Goal: Information Seeking & Learning: Learn about a topic

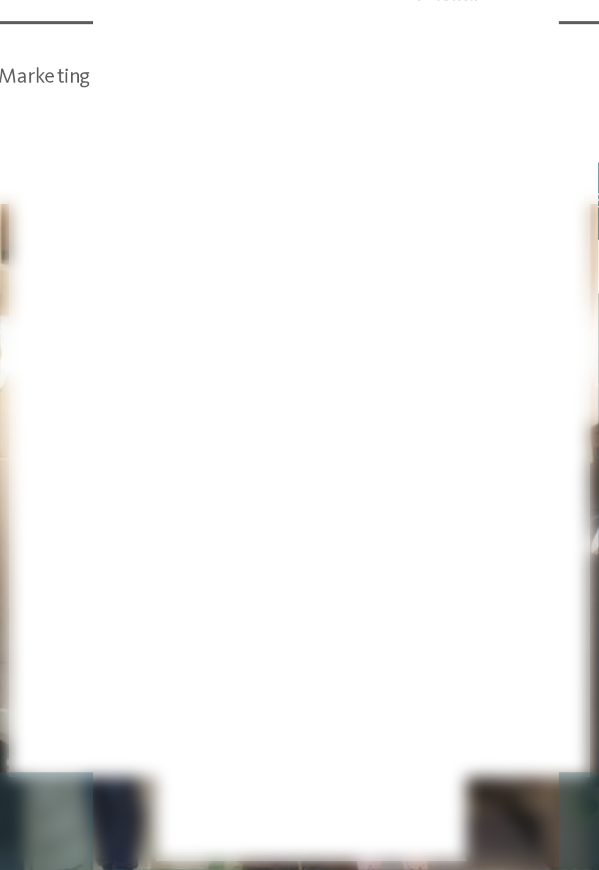
scroll to position [665, 0]
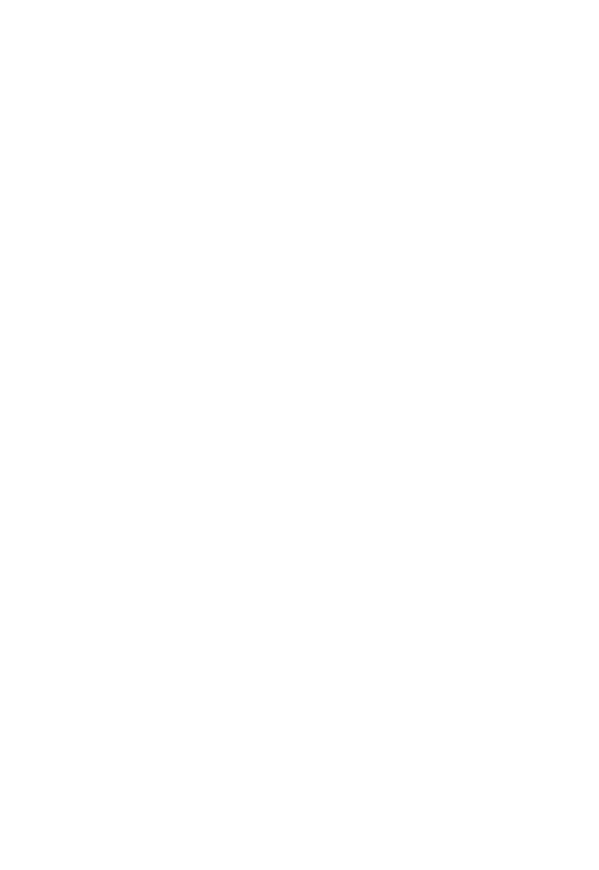
click at [535, 330] on icon at bounding box center [534, 319] width 26 height 21
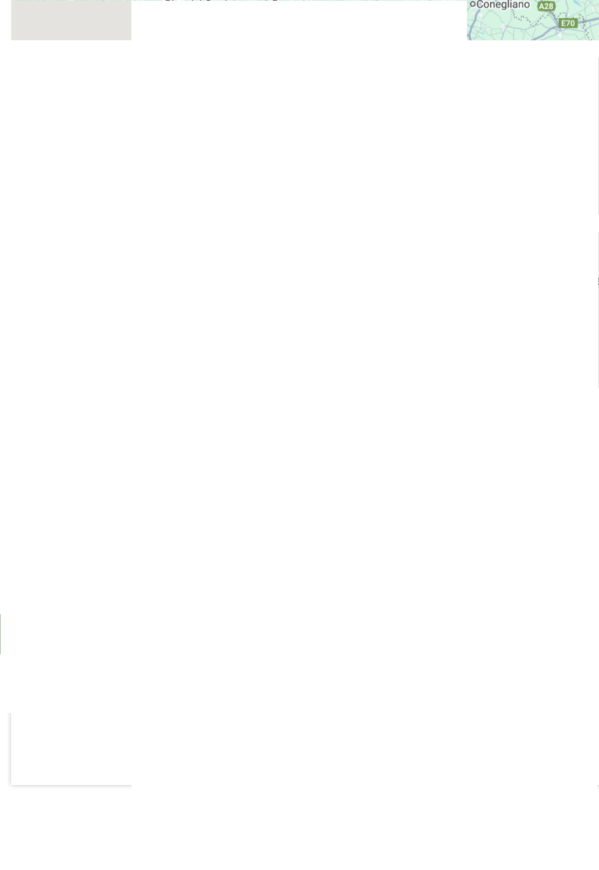
scroll to position [2169, 0]
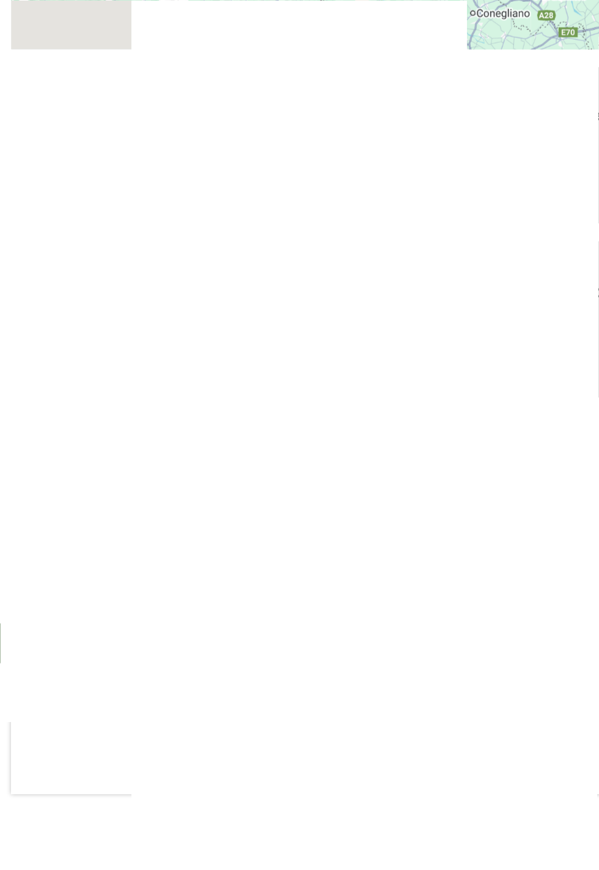
click at [353, 253] on span "Burg Taufers" at bounding box center [348, 247] width 61 height 11
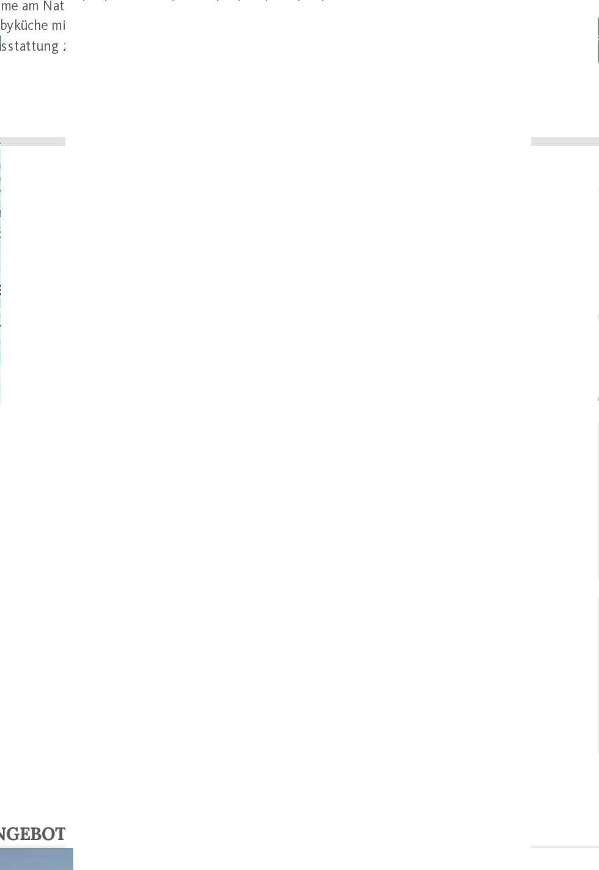
scroll to position [2208, 0]
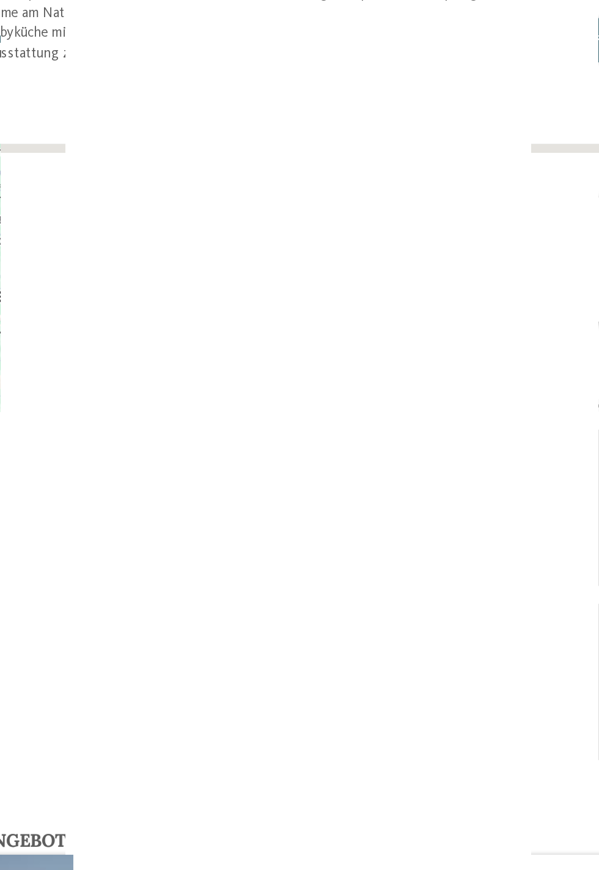
click at [220, 343] on img at bounding box center [161, 347] width 275 height 107
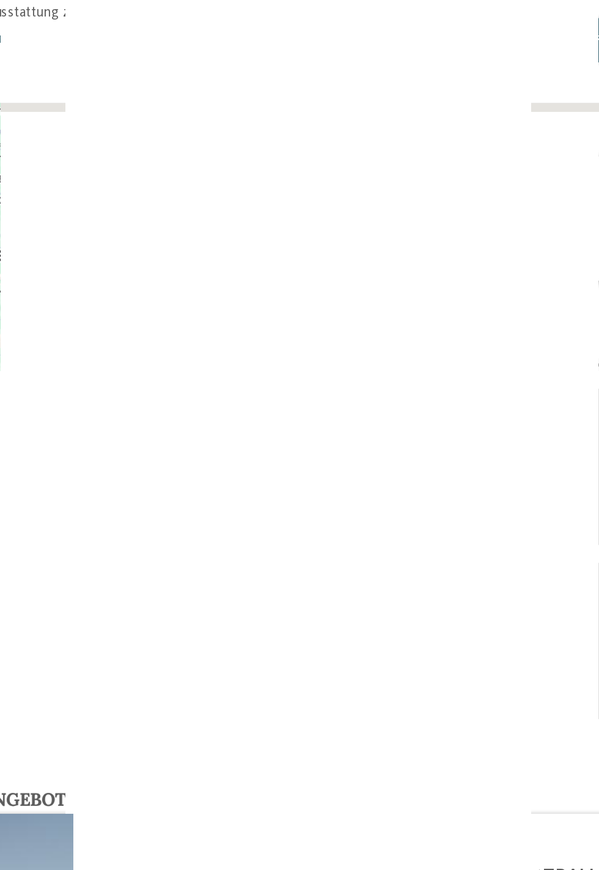
click at [348, 289] on h4 "Sand in [GEOGRAPHIC_DATA]" at bounding box center [440, 284] width 245 height 12
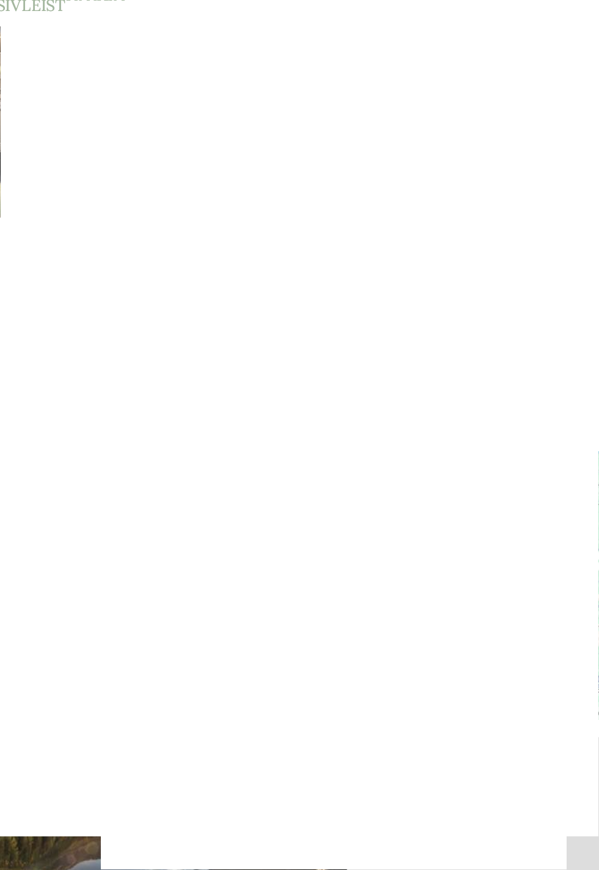
scroll to position [1944, 0]
click at [346, 450] on div "Burg Taufers Die mächtige Burg im Tauferer Tal scheint wie aus einem Bilderbuch…" at bounding box center [300, 456] width 382 height 46
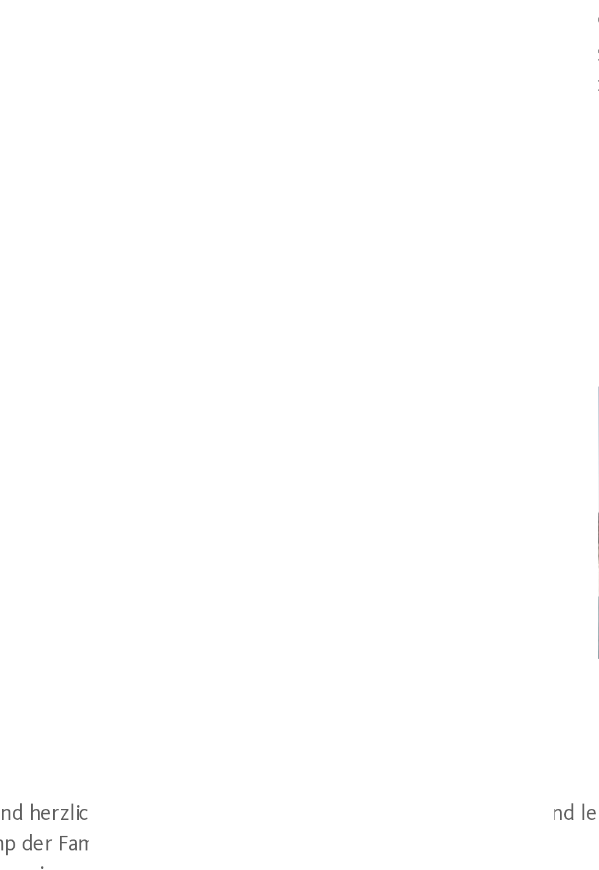
scroll to position [1764, 0]
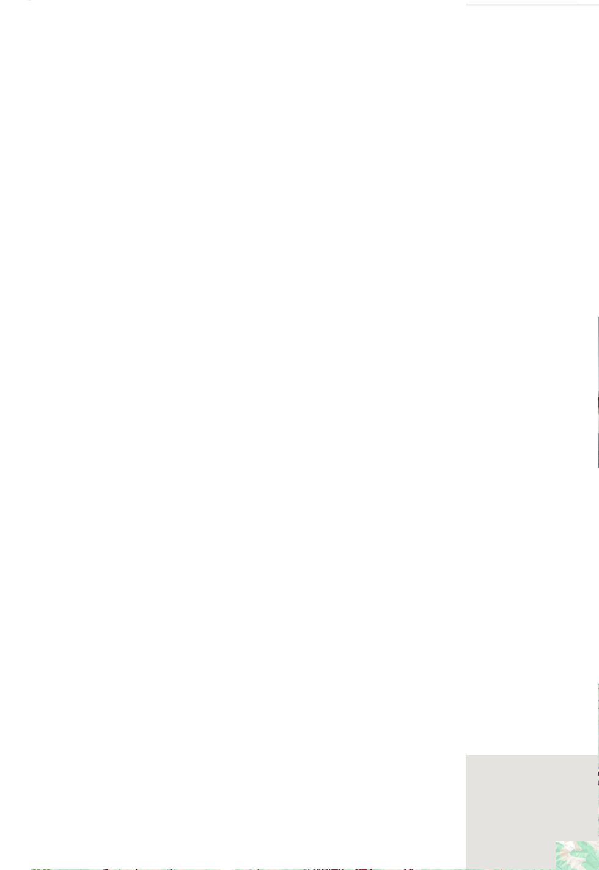
click at [309, 356] on div "[GEOGRAPHIC_DATA]" at bounding box center [300, 363] width 176 height 39
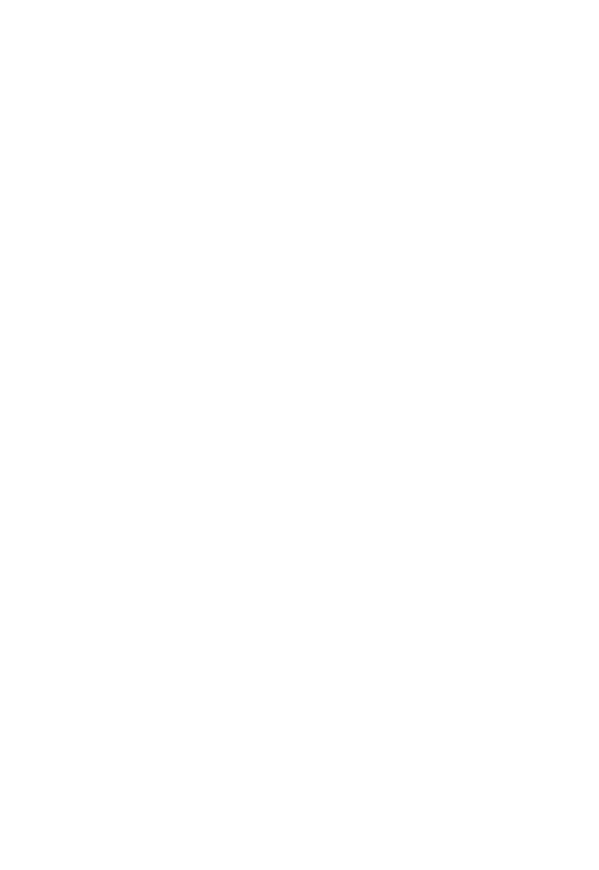
scroll to position [1759, 0]
click at [576, 321] on icon at bounding box center [574, 322] width 34 height 28
click at [575, 322] on icon at bounding box center [574, 322] width 34 height 28
click at [579, 322] on icon at bounding box center [574, 322] width 34 height 28
click at [580, 320] on icon at bounding box center [574, 322] width 34 height 28
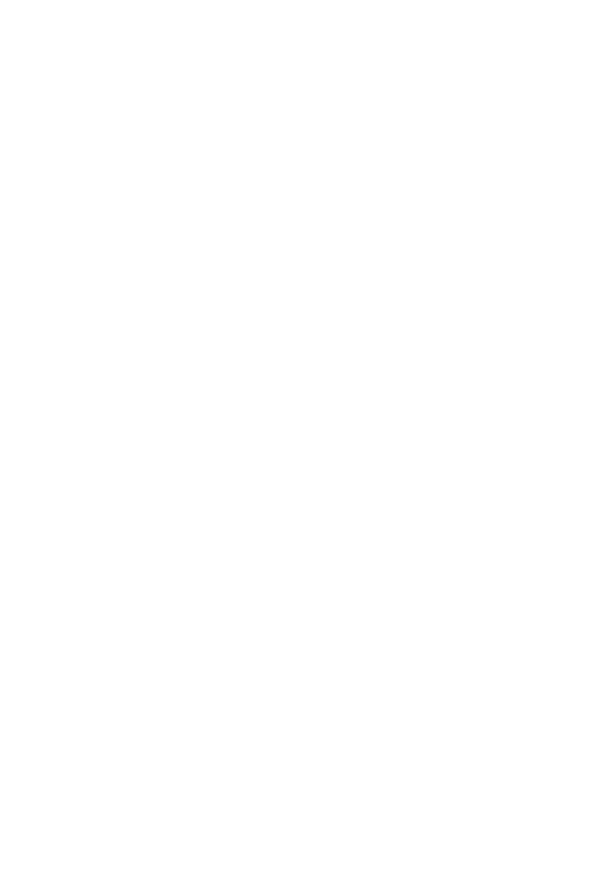
click at [580, 322] on icon at bounding box center [574, 322] width 34 height 28
click at [97, 82] on span "zurück zur Hotelübersicht" at bounding box center [112, 78] width 128 height 12
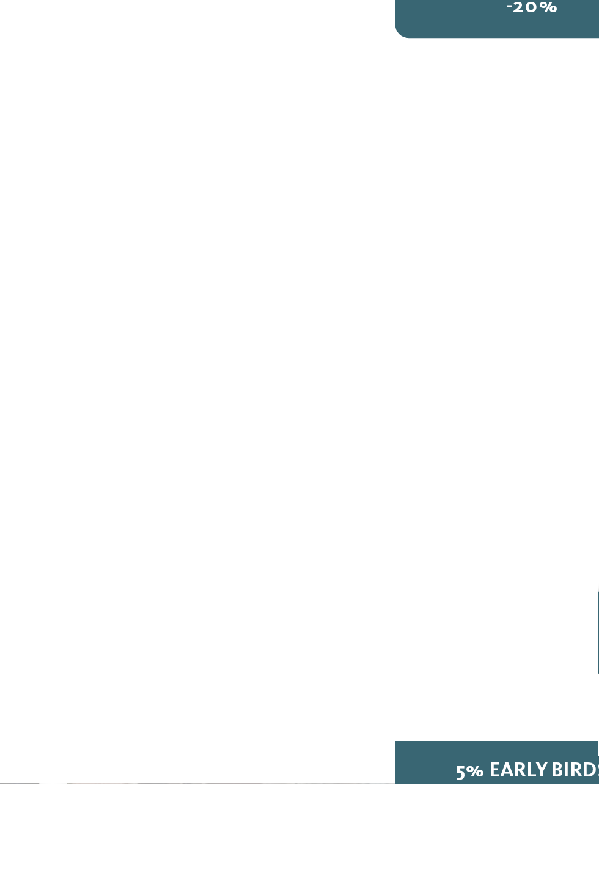
scroll to position [468, 0]
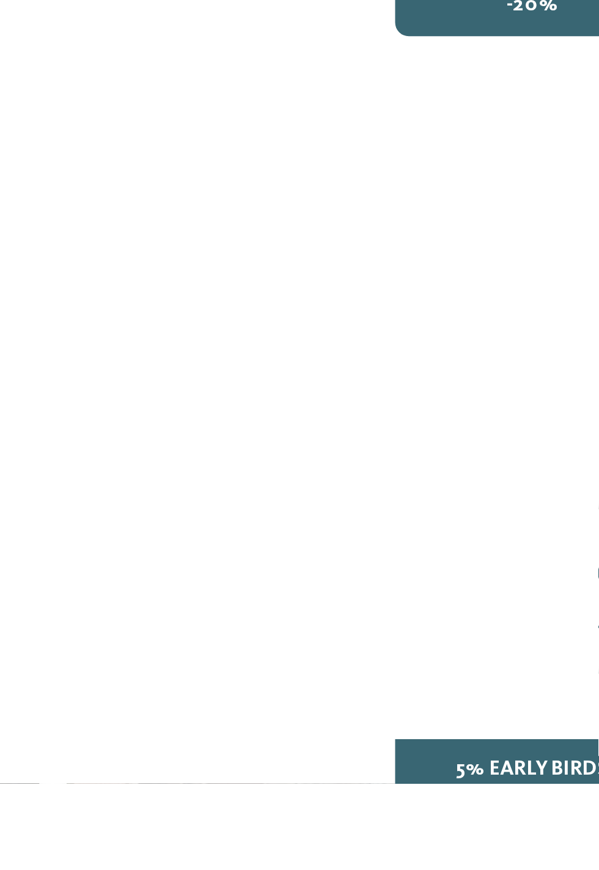
click at [354, 791] on span "LUXURY RETREAT" at bounding box center [353, 794] width 53 height 7
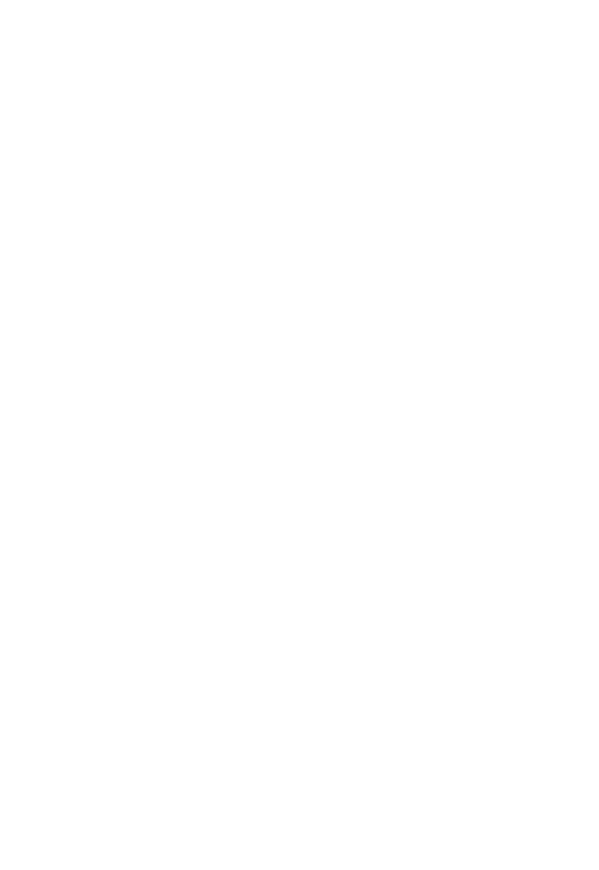
click at [577, 28] on span "Menü" at bounding box center [578, 28] width 20 height 10
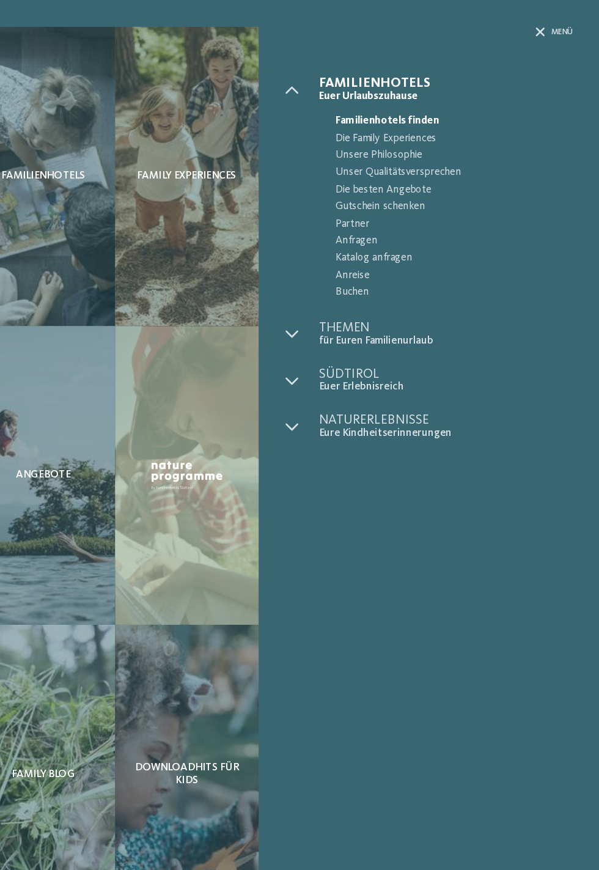
click at [541, 25] on icon at bounding box center [545, 29] width 9 height 9
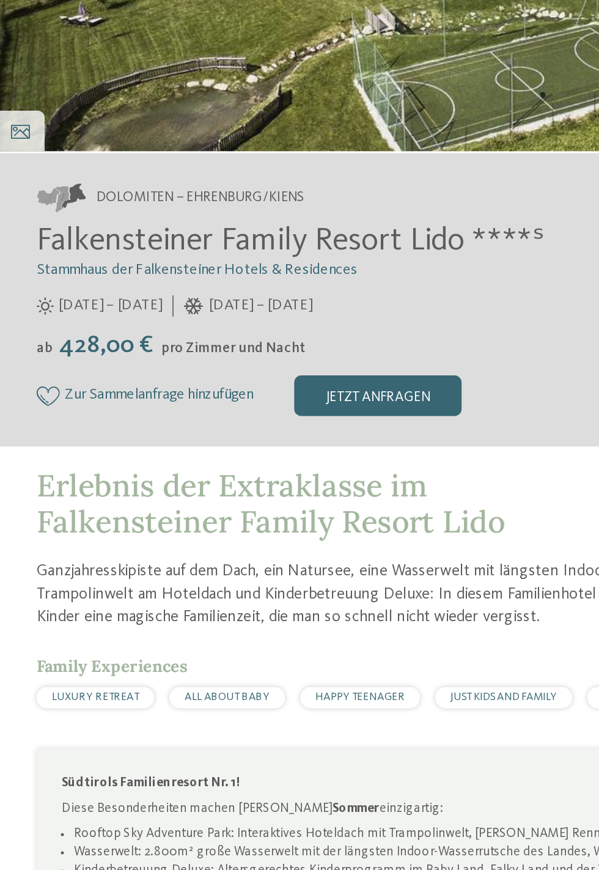
click at [56, 720] on span "LUXURY RETREAT" at bounding box center [60, 721] width 53 height 7
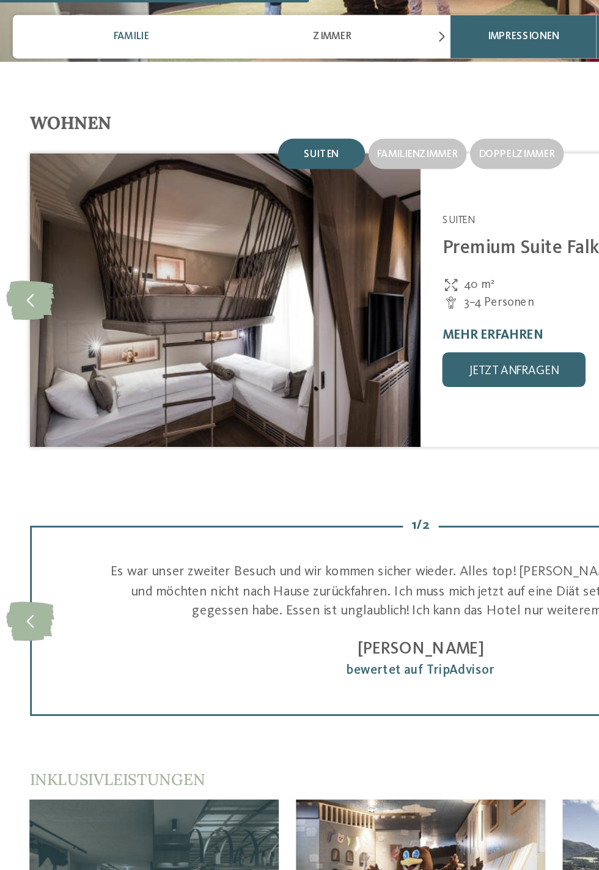
scroll to position [1450, 0]
click at [235, 108] on span "Suiten" at bounding box center [230, 109] width 24 height 7
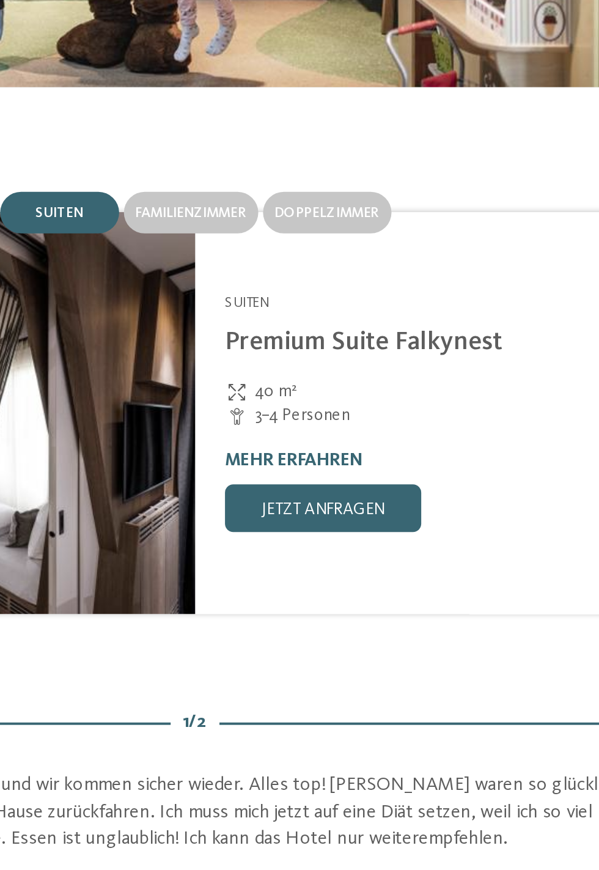
scroll to position [1403, 0]
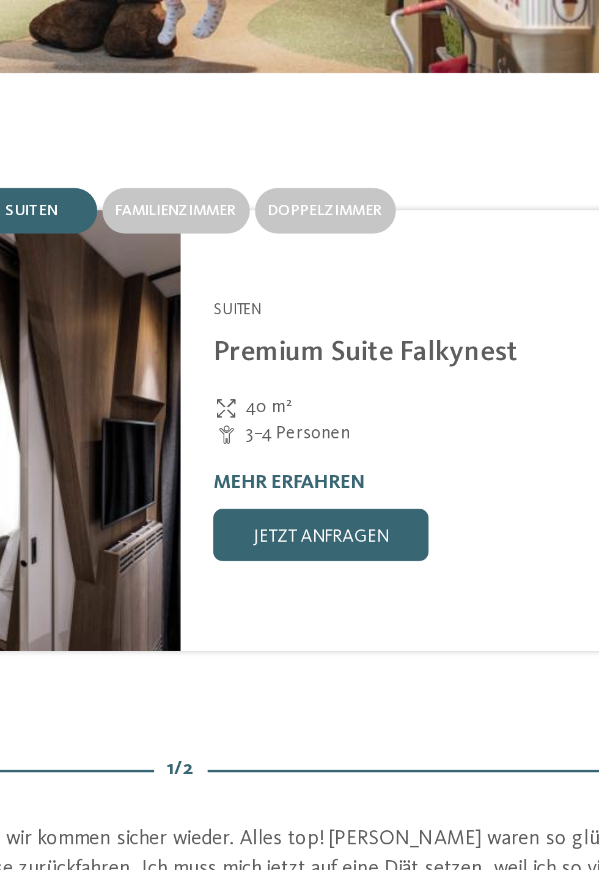
click at [370, 159] on span "Doppelzimmer" at bounding box center [368, 157] width 54 height 7
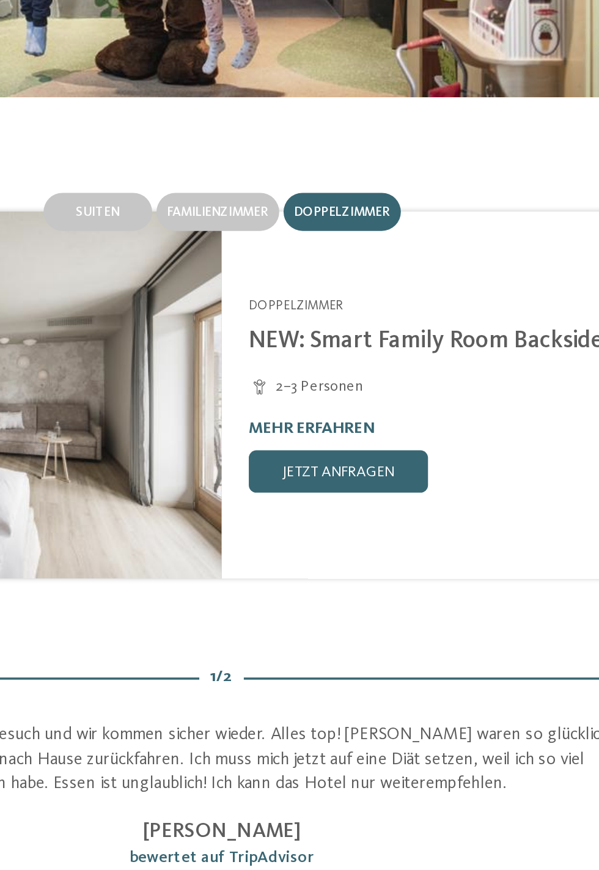
scroll to position [1394, 0]
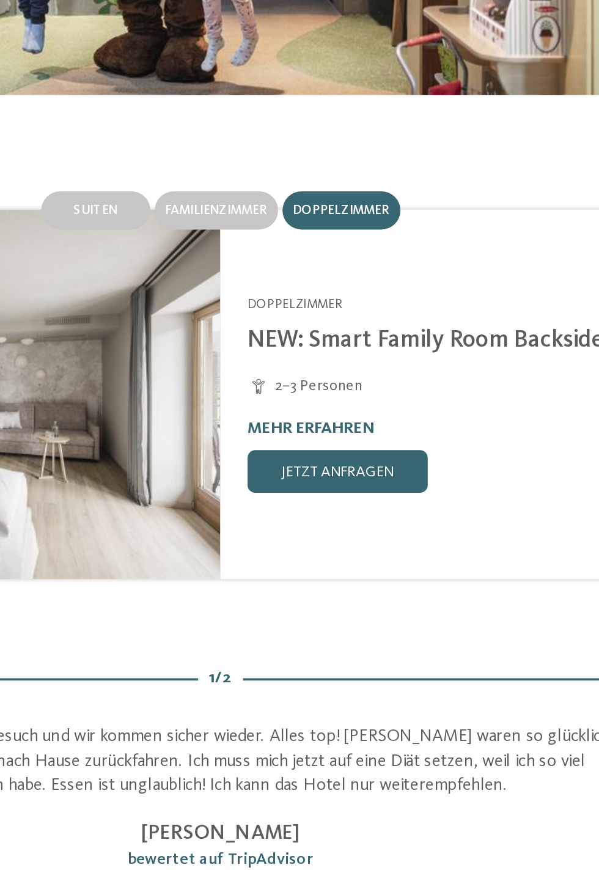
click at [295, 168] on span "Familienzimmer" at bounding box center [297, 166] width 57 height 7
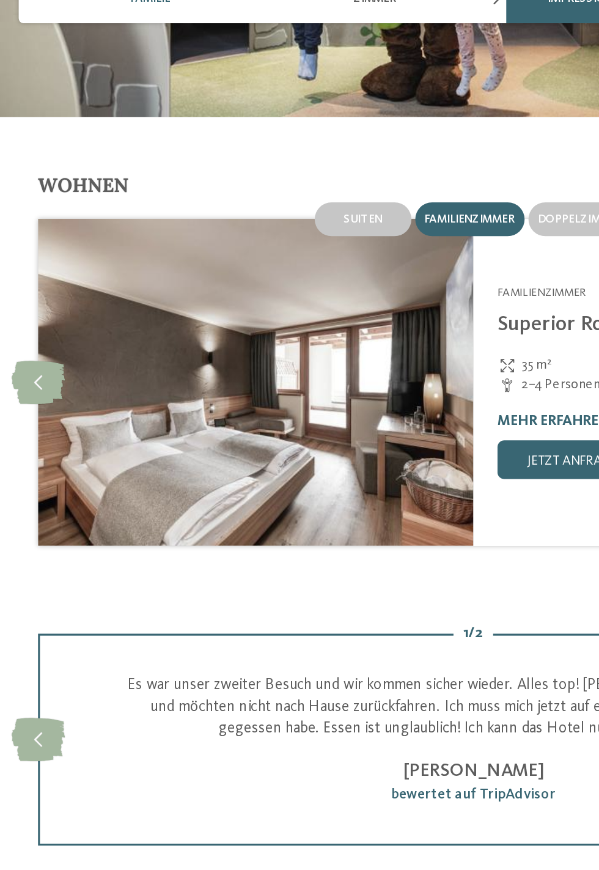
click at [23, 274] on icon at bounding box center [25, 270] width 34 height 28
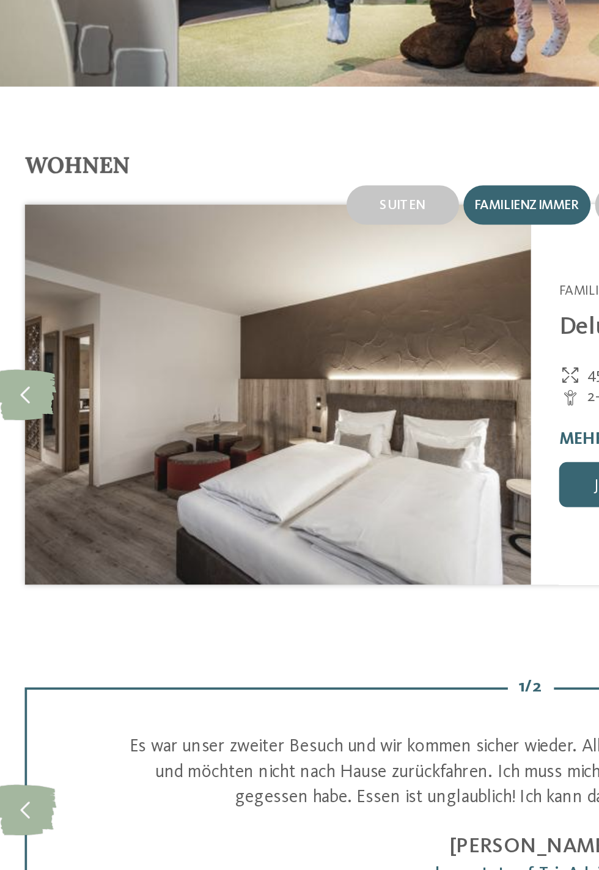
click at [20, 272] on icon at bounding box center [25, 270] width 34 height 28
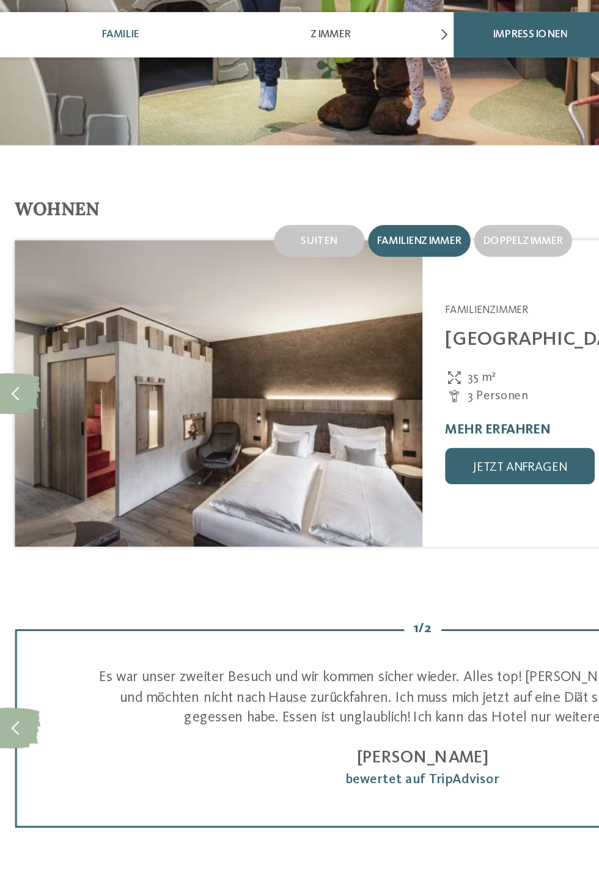
click at [19, 272] on icon at bounding box center [25, 270] width 34 height 28
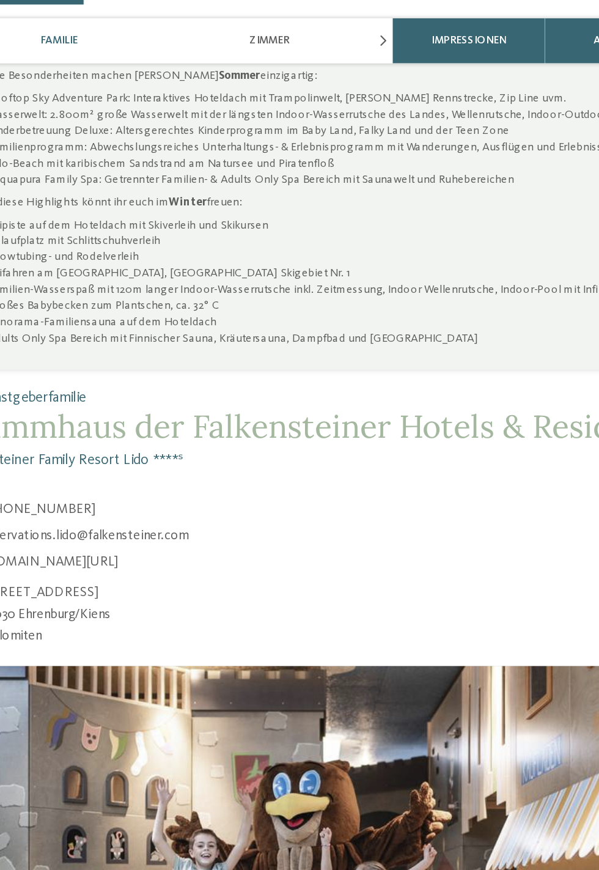
scroll to position [736, 0]
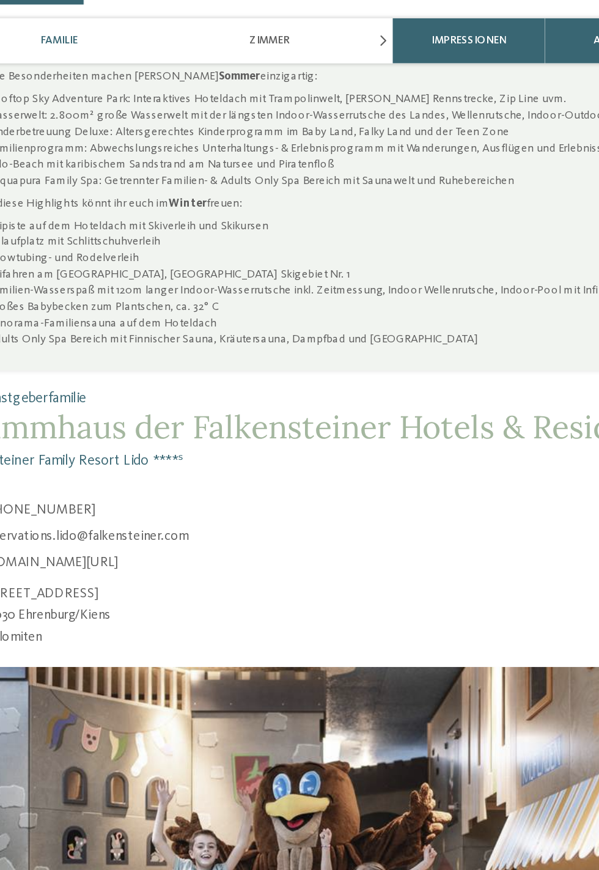
click at [297, 24] on div "Zimmer" at bounding box center [237, 27] width 142 height 31
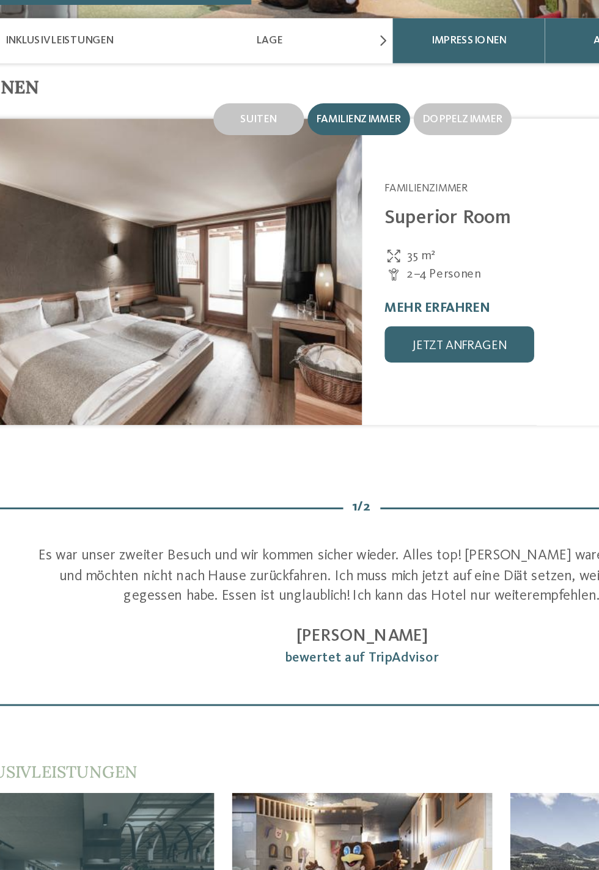
click at [387, 28] on span "Impressionen" at bounding box center [372, 27] width 50 height 9
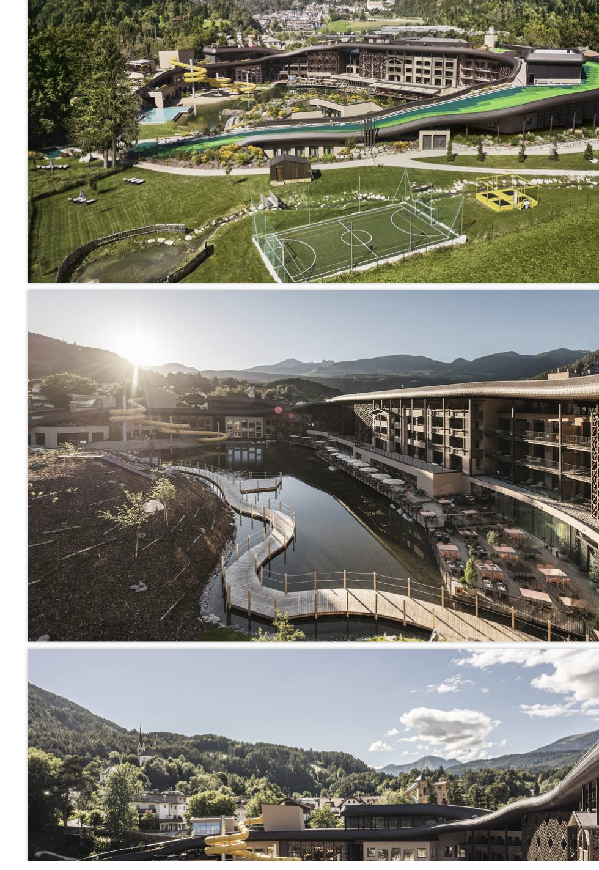
scroll to position [1492, 0]
